Goal: Information Seeking & Learning: Learn about a topic

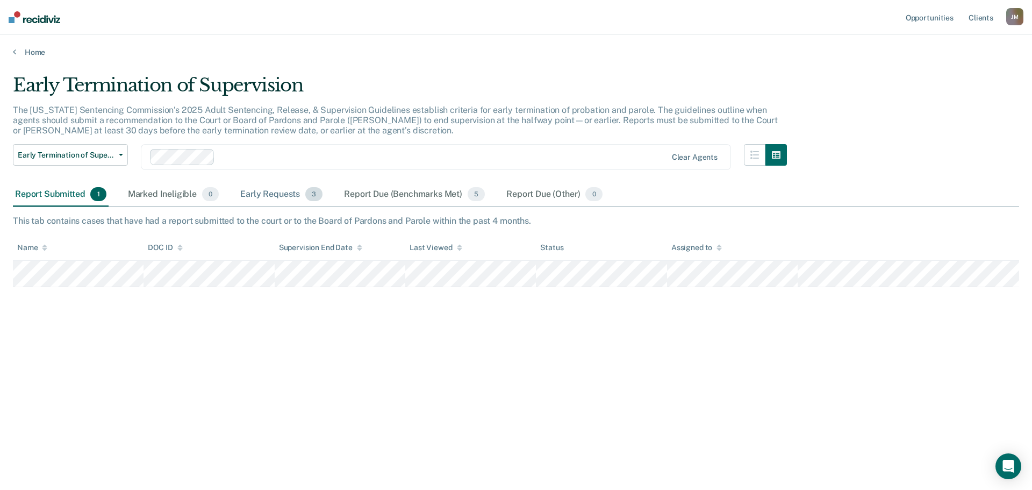
click at [266, 197] on div "Early Requests 3" at bounding box center [281, 195] width 87 height 24
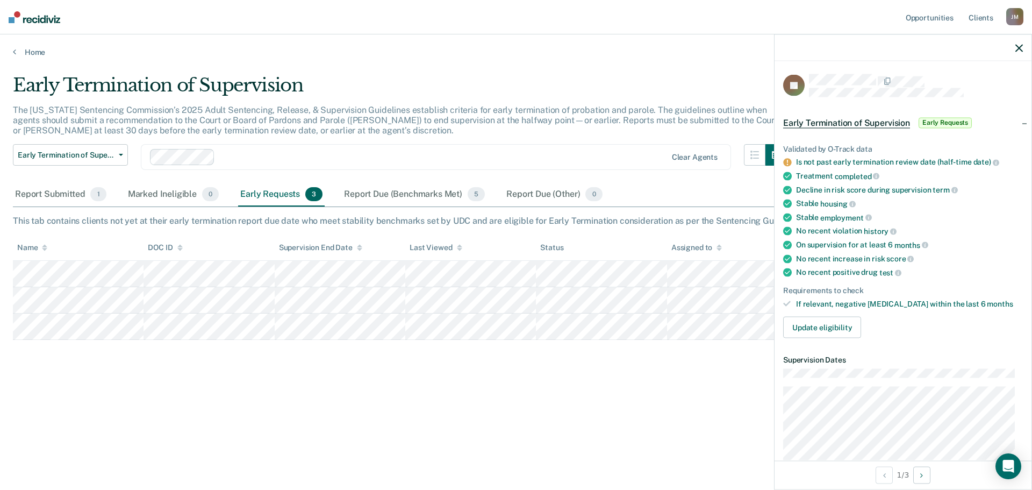
click at [486, 390] on div "Early Termination of Supervision The [US_STATE] Sentencing Commission’s 2025 Ad…" at bounding box center [516, 241] width 1006 height 335
click at [721, 395] on div "Early Termination of Supervision The [US_STATE] Sentencing Commission’s 2025 Ad…" at bounding box center [516, 241] width 1006 height 335
click at [392, 193] on div "Report Due (Benchmarks Met) 5" at bounding box center [414, 195] width 145 height 24
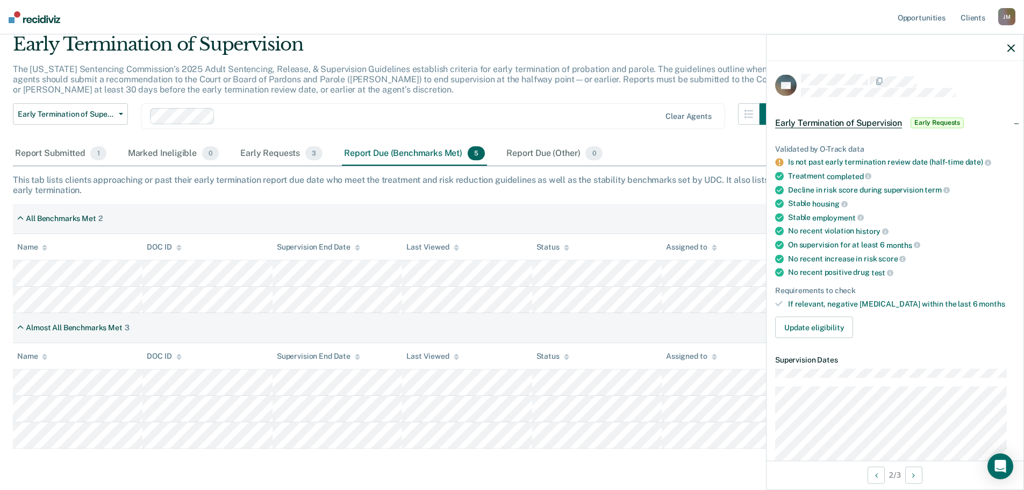
scroll to position [77, 0]
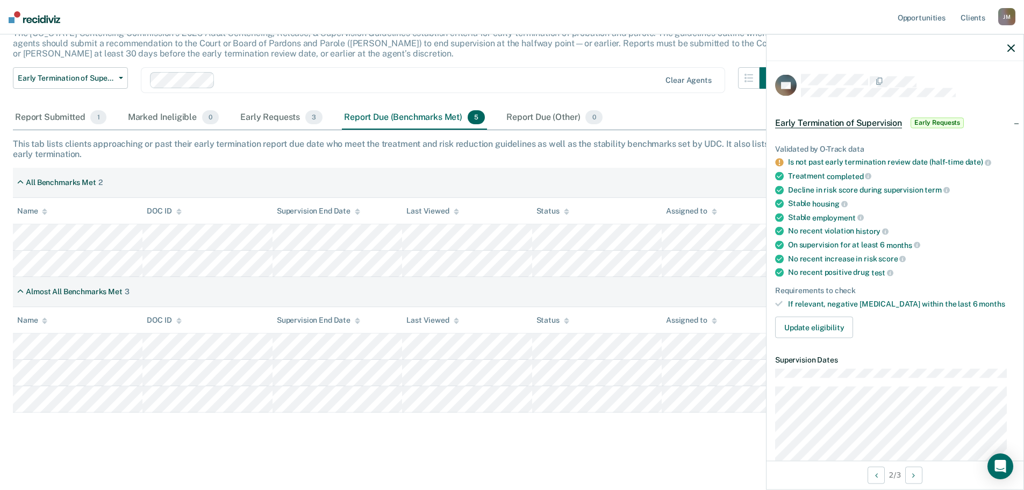
click at [1010, 49] on icon "button" at bounding box center [1011, 48] width 8 height 8
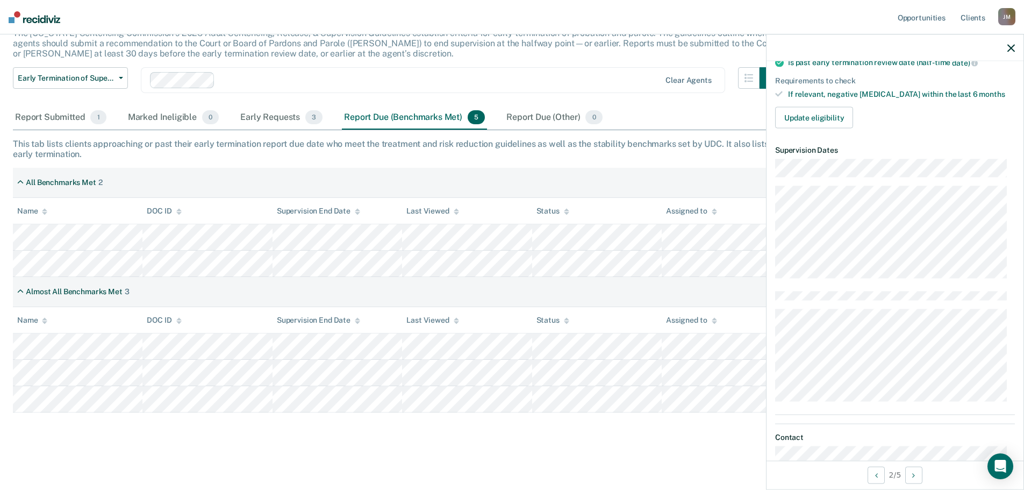
scroll to position [215, 0]
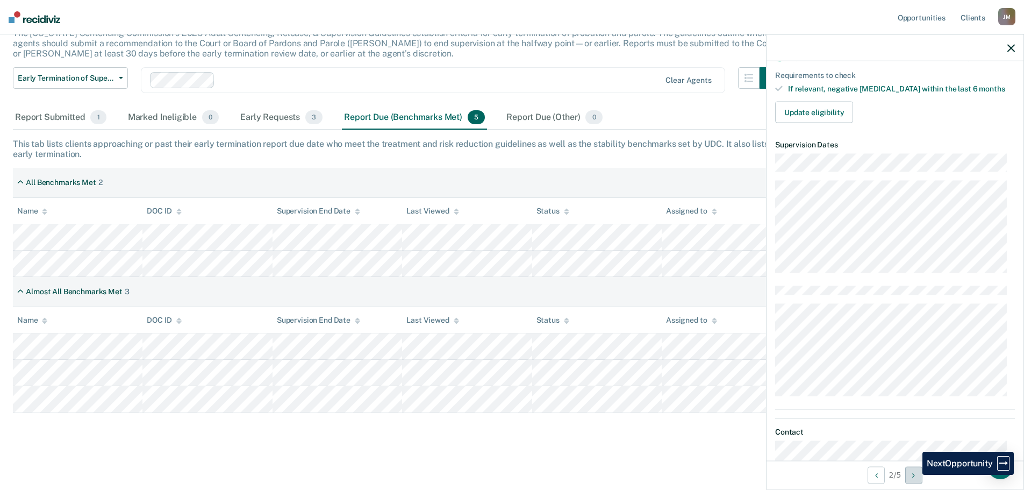
click at [914, 475] on icon "Next Opportunity" at bounding box center [913, 475] width 3 height 8
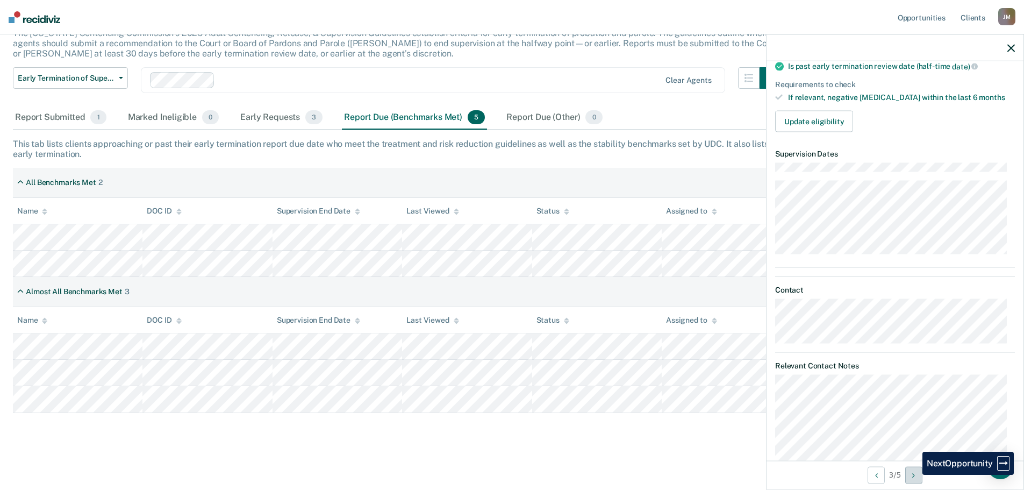
scroll to position [224, 0]
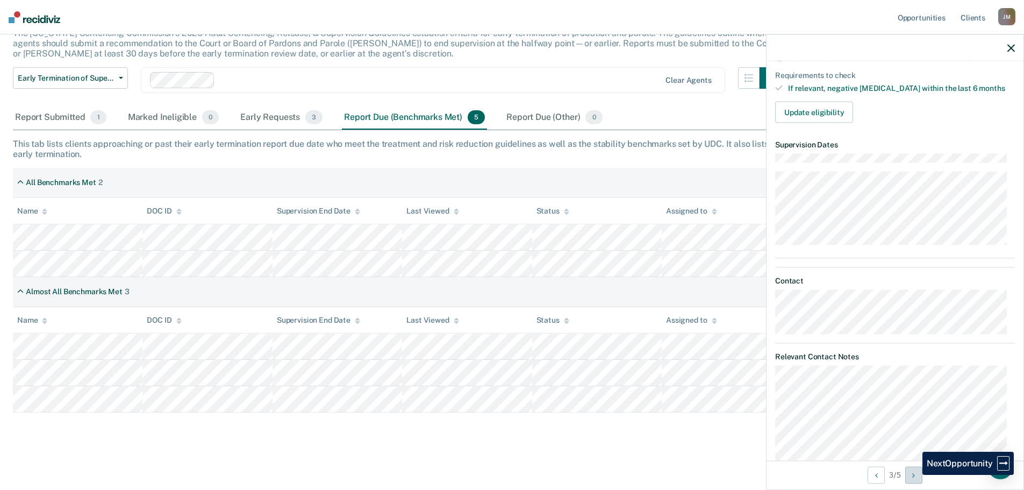
click at [914, 475] on icon "Next Opportunity" at bounding box center [913, 475] width 3 height 8
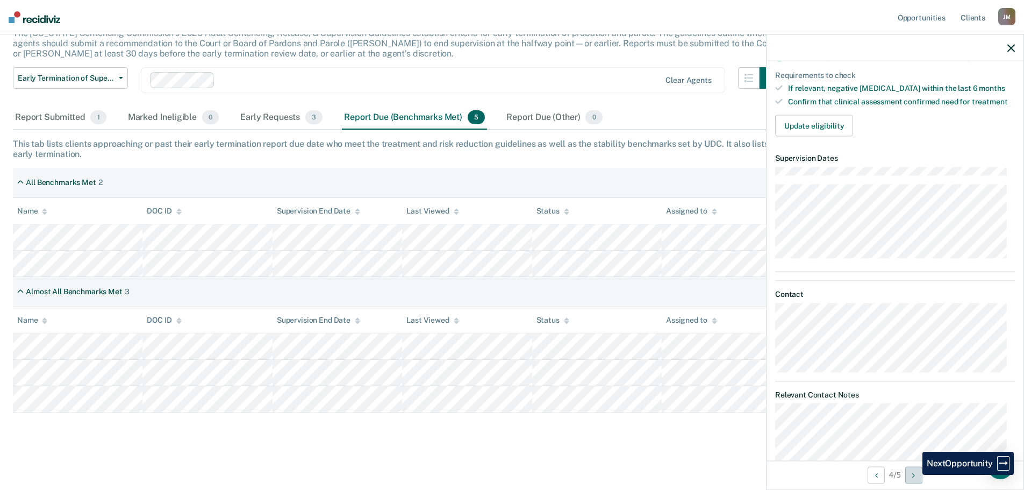
click at [914, 475] on icon "Next Opportunity" at bounding box center [913, 475] width 3 height 8
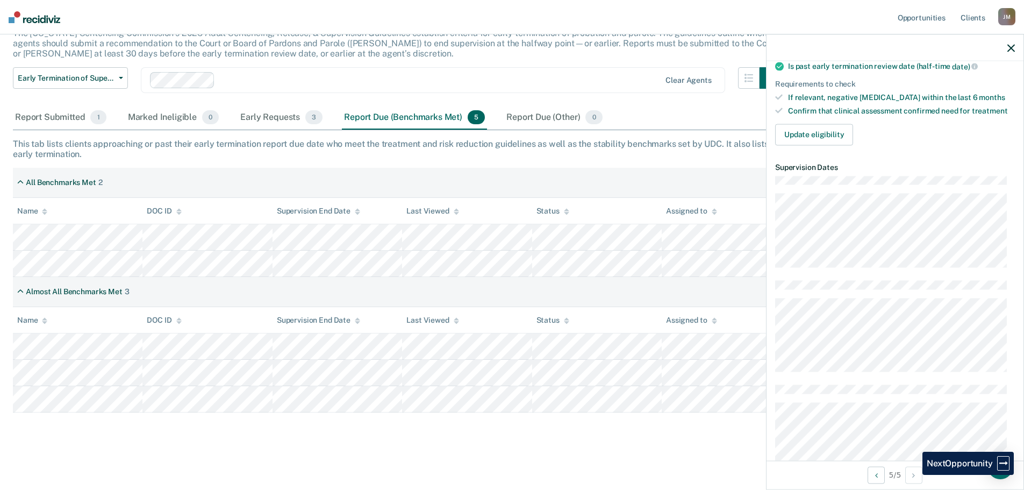
scroll to position [233, 0]
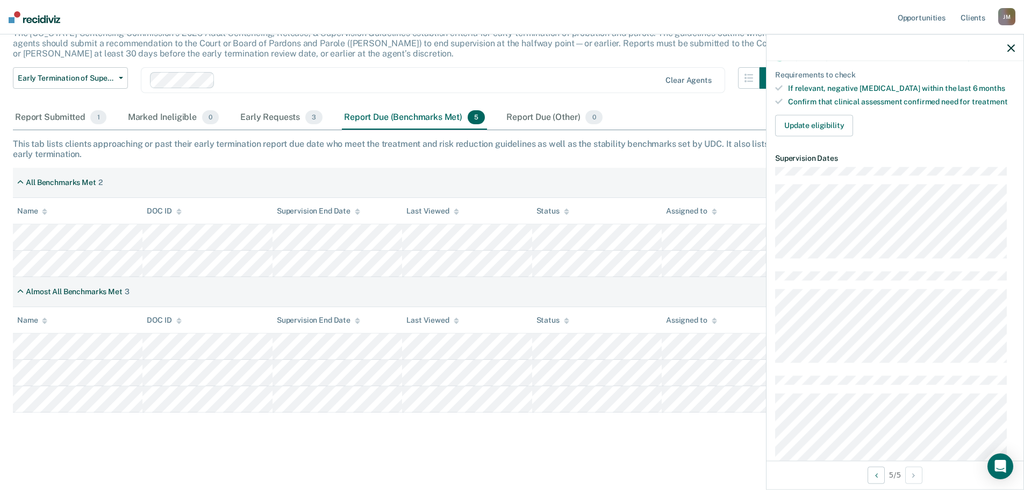
click at [659, 472] on main "Early Termination of Supervision The [US_STATE] Sentencing Commission’s 2025 Ad…" at bounding box center [512, 233] width 1024 height 506
click at [705, 125] on div "Report Submitted 1 Marked Ineligible 0 Early Requests 3 Report Due (Benchmarks …" at bounding box center [512, 118] width 998 height 24
click at [1013, 48] on icon "button" at bounding box center [1011, 48] width 8 height 8
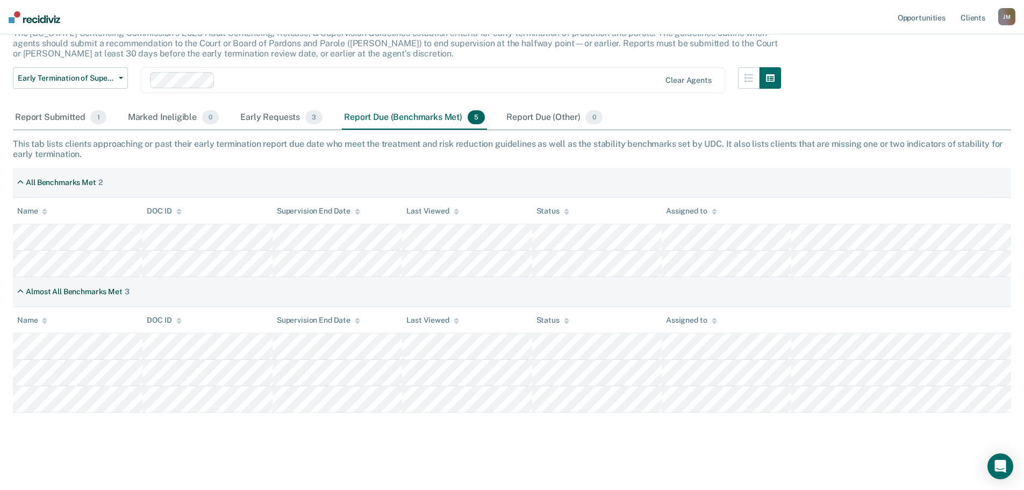
scroll to position [0, 0]
